Goal: Information Seeking & Learning: Learn about a topic

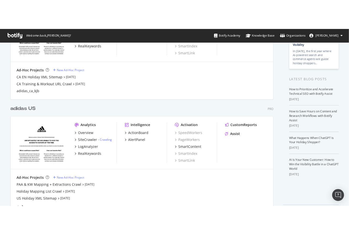
scroll to position [87, 0]
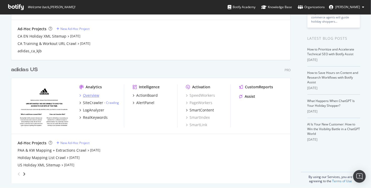
click at [96, 96] on div "Overview" at bounding box center [91, 95] width 16 height 5
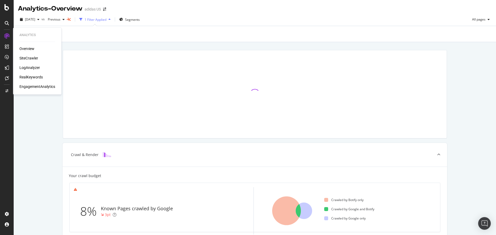
click at [32, 77] on div "RealKeywords" at bounding box center [30, 76] width 23 height 5
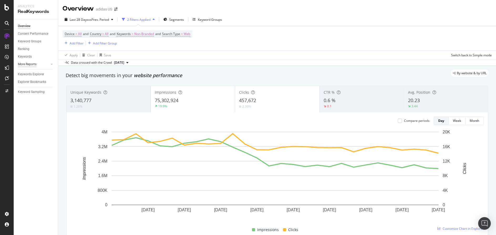
click at [24, 64] on div "More Reports" at bounding box center [27, 64] width 19 height 6
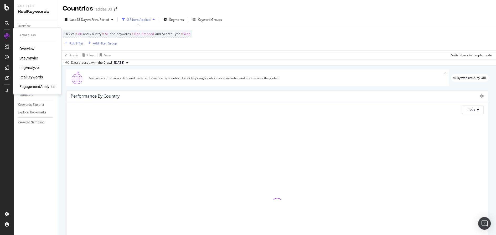
click at [29, 58] on div "SiteCrawler" at bounding box center [28, 57] width 19 height 5
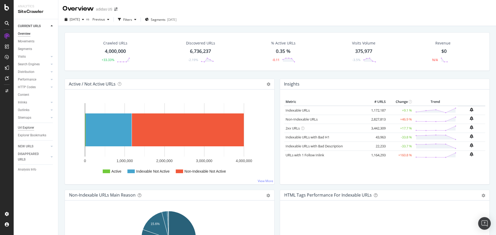
click at [29, 126] on div "Url Explorer" at bounding box center [26, 128] width 16 height 6
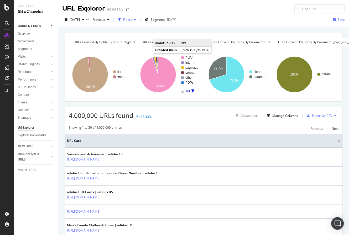
click at [138, 16] on div "Filters" at bounding box center [127, 20] width 23 height 8
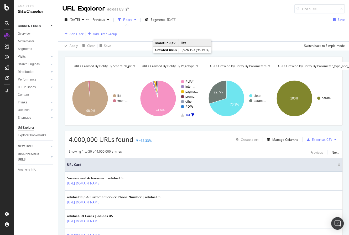
click at [69, 37] on div "Add Filter Add Filter Group" at bounding box center [204, 33] width 282 height 15
click at [73, 36] on div "Add Filter" at bounding box center [73, 34] width 21 height 6
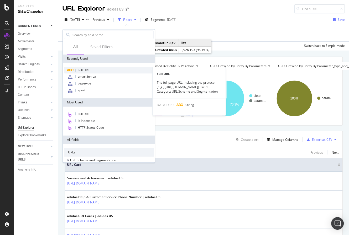
click at [80, 70] on span "Full URL" at bounding box center [84, 70] width 12 height 4
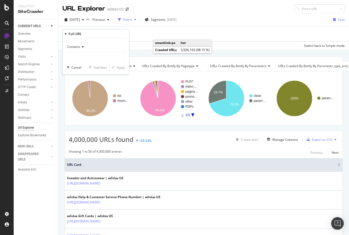
click at [80, 46] on icon at bounding box center [82, 46] width 4 height 3
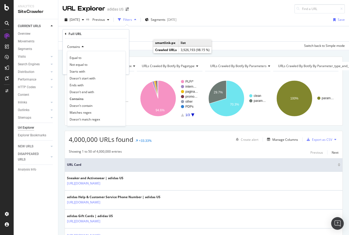
click at [80, 46] on icon at bounding box center [82, 46] width 4 height 3
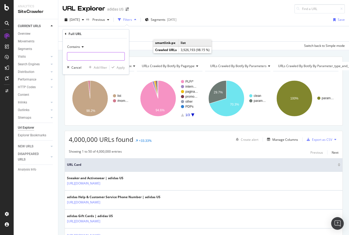
click at [99, 58] on input "text" at bounding box center [95, 56] width 57 height 8
click at [74, 47] on span "Contains" at bounding box center [73, 46] width 13 height 4
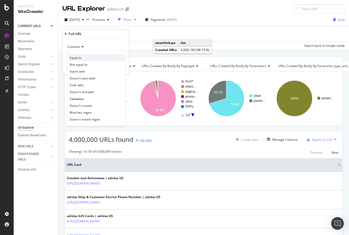
click at [80, 58] on span "Equal to" at bounding box center [76, 57] width 12 height 4
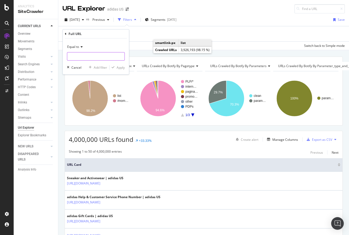
click at [88, 53] on input "text" at bounding box center [95, 56] width 57 height 8
click at [78, 58] on input "text" at bounding box center [95, 56] width 57 height 8
paste input "[URL][DOMAIN_NAME] [URL][DOMAIN_NAME]"
type input "(https://[DOMAIN_NAME]/us/kids-blue|https://[DOMAIN_NAME]/us/kids-purple)"
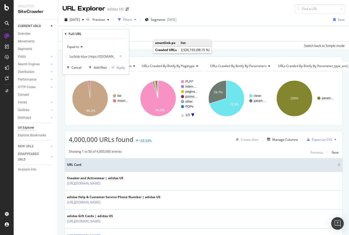
scroll to position [0, 0]
click at [126, 68] on div "Equal to (https://[DOMAIN_NAME]/us/kids-blue|https://[DOMAIN_NAME]/us/kids-purp…" at bounding box center [96, 56] width 66 height 36
click at [121, 67] on div "Apply" at bounding box center [121, 67] width 8 height 4
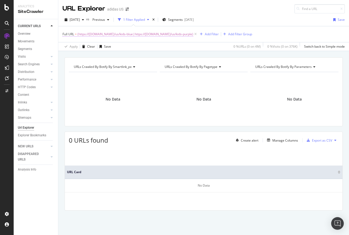
click at [139, 35] on span "(https://[DOMAIN_NAME]/us/kids-blue|https://[DOMAIN_NAME]/us/kids-purple)" at bounding box center [135, 33] width 116 height 7
click at [109, 58] on input "(https://[DOMAIN_NAME]/us/kids-blue|https://[DOMAIN_NAME]/us/kids-purple)" at bounding box center [92, 56] width 50 height 8
click at [69, 49] on div "Equal to" at bounding box center [96, 46] width 58 height 8
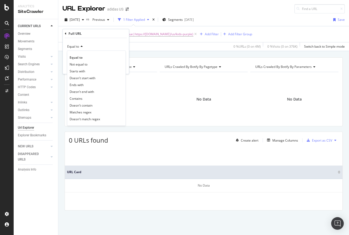
click at [100, 47] on div "Equal to" at bounding box center [96, 46] width 58 height 8
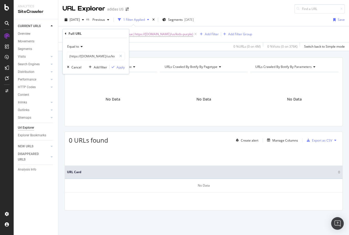
click at [80, 48] on div "Equal to" at bounding box center [96, 46] width 58 height 8
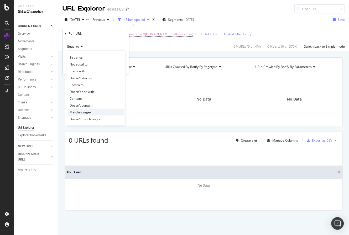
click at [89, 112] on span "Matches regex" at bounding box center [81, 112] width 22 height 4
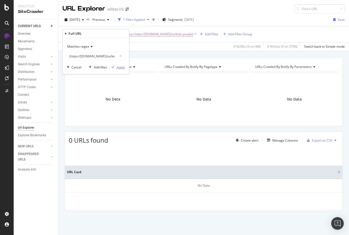
click at [122, 68] on div "Apply" at bounding box center [121, 67] width 8 height 4
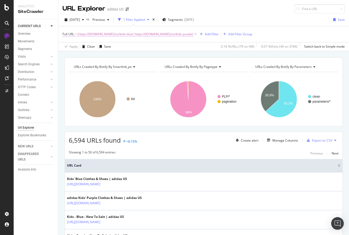
click at [154, 31] on span "(https://[DOMAIN_NAME]/us/kids-blue|https://[DOMAIN_NAME]/us/kids-purple)" at bounding box center [135, 33] width 116 height 7
click at [69, 56] on input "(https://[DOMAIN_NAME]/us/kids-blue|https://[DOMAIN_NAME]/us/kids-purple)" at bounding box center [92, 56] width 50 height 8
type input "^(https://[DOMAIN_NAME]/us/kids-blue|https://[DOMAIN_NAME]/us/kids-purple)$"
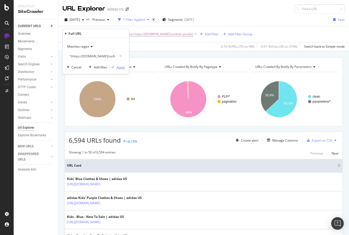
click at [115, 67] on div "button" at bounding box center [113, 66] width 7 height 3
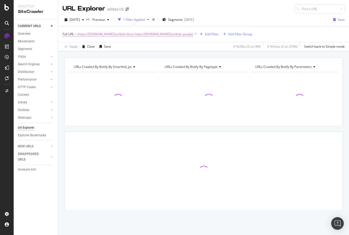
click at [99, 35] on span "(https://[DOMAIN_NAME]/us/kids-blue|https://[DOMAIN_NAME]/us/kids-purple)" at bounding box center [135, 33] width 116 height 7
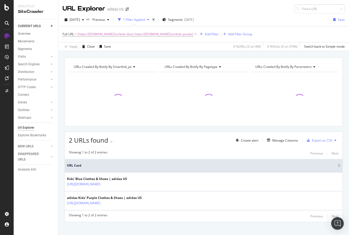
click at [288, 24] on div "[DATE] vs Previous 1 Filter Applied Segments [DATE] Save" at bounding box center [203, 20] width 291 height 11
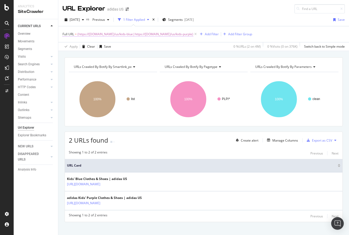
click at [110, 37] on span "(https://[DOMAIN_NAME]/us/kids-blue|https://[DOMAIN_NAME]/us/kids-purple)" at bounding box center [135, 33] width 116 height 7
click at [261, 17] on div "[DATE] vs Previous 1 Filter Applied Segments [DATE] Save" at bounding box center [203, 20] width 291 height 11
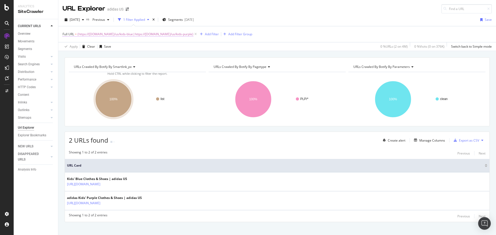
click at [72, 32] on span "Full URL" at bounding box center [69, 34] width 12 height 4
click at [329, 37] on div "Full URL = (https://[DOMAIN_NAME]/us/kids-blue|https://[DOMAIN_NAME]/us/kids-pu…" at bounding box center [277, 34] width 429 height 16
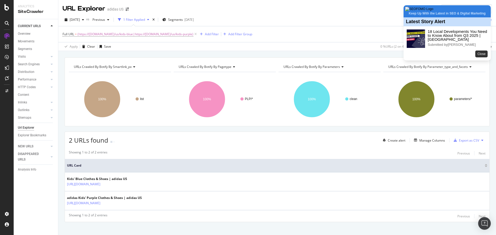
click at [478, 57] on button "Close" at bounding box center [481, 53] width 12 height 7
